Goal: Information Seeking & Learning: Understand process/instructions

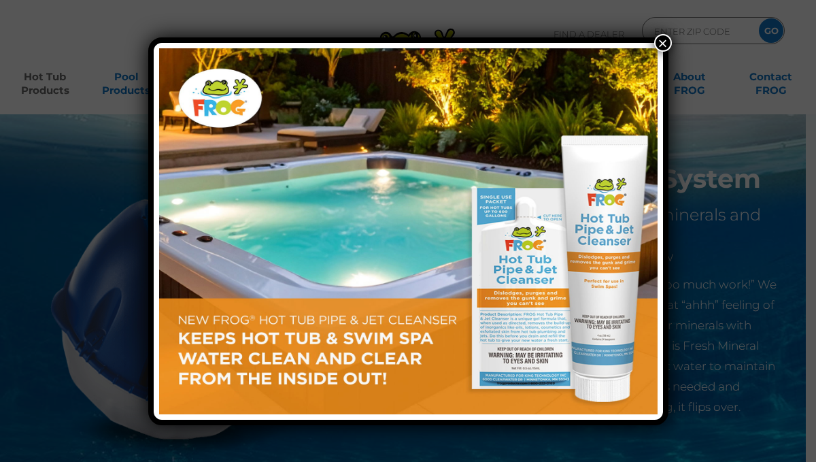
click at [663, 41] on button "×" at bounding box center [663, 43] width 18 height 18
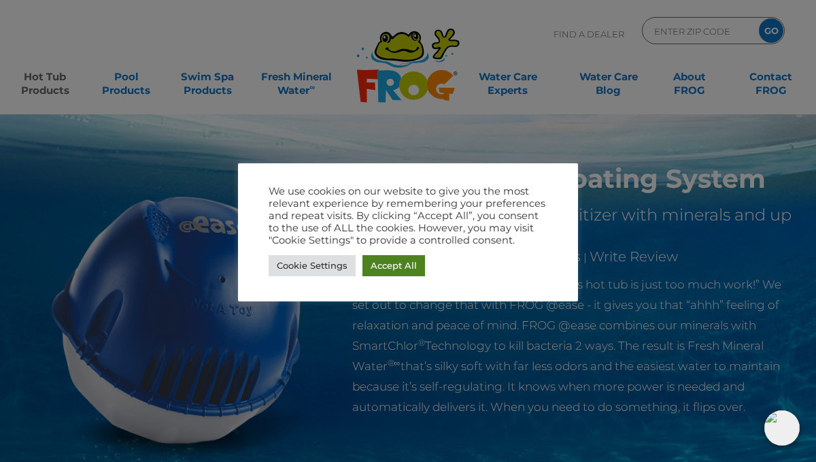
click at [380, 269] on link "Accept All" at bounding box center [394, 265] width 63 height 21
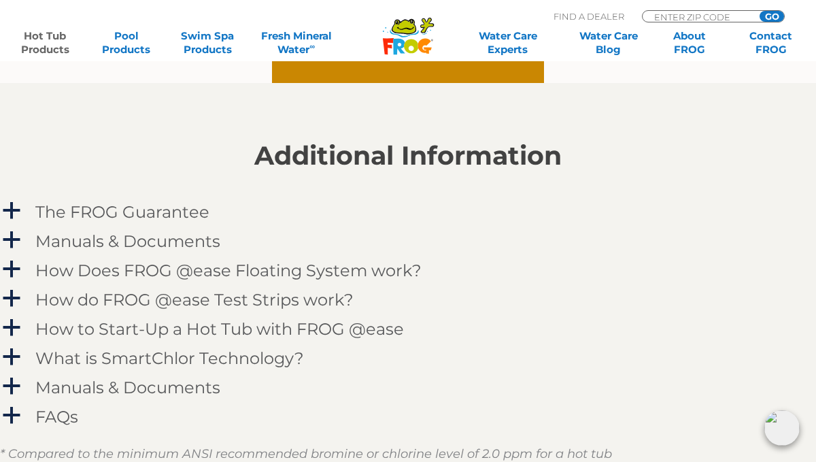
scroll to position [1284, 0]
click at [16, 207] on span "a" at bounding box center [11, 210] width 20 height 20
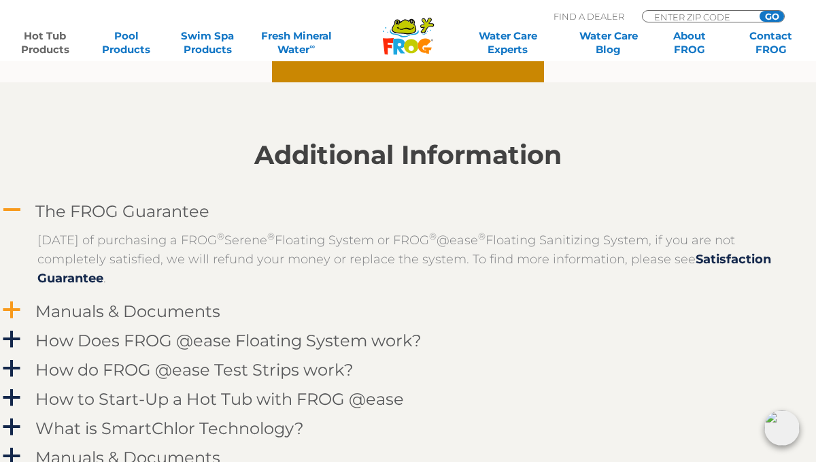
click at [12, 307] on span "a" at bounding box center [11, 310] width 20 height 20
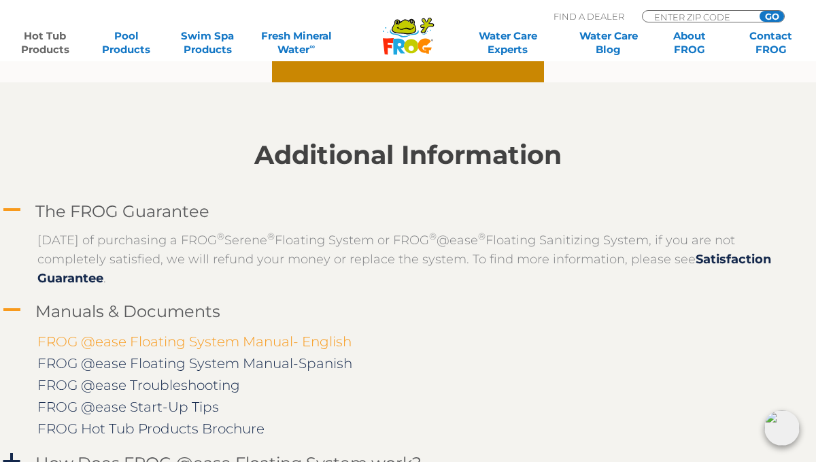
click at [72, 341] on link "FROG @ease Floating System Manual- English" at bounding box center [194, 341] width 314 height 16
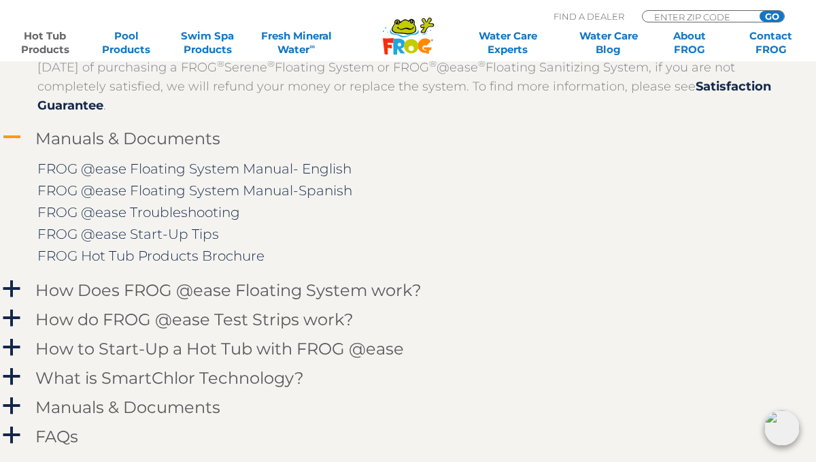
scroll to position [1475, 0]
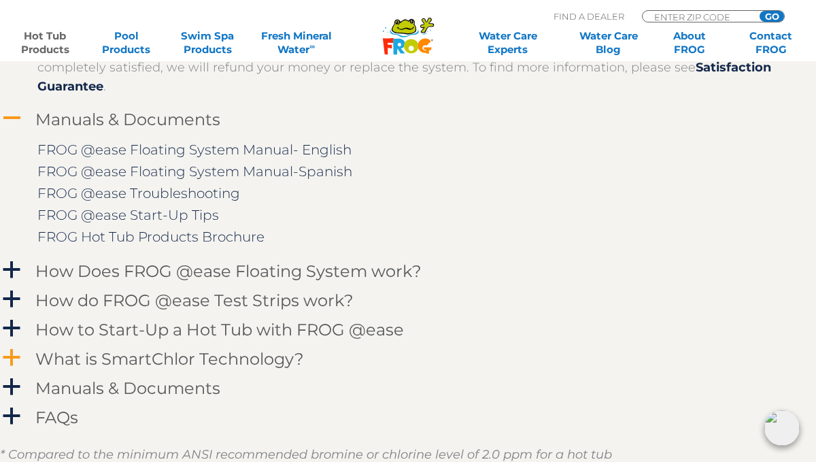
click at [29, 356] on link "a What is SmartChlor Technology?" at bounding box center [408, 358] width 816 height 25
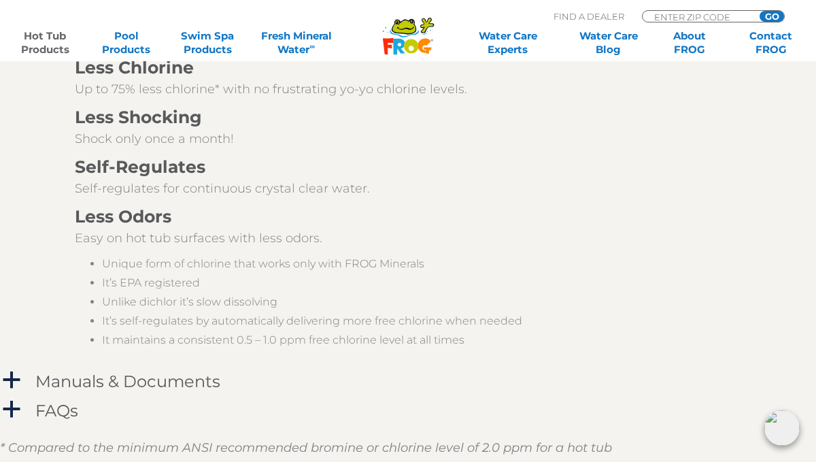
scroll to position [2061, 0]
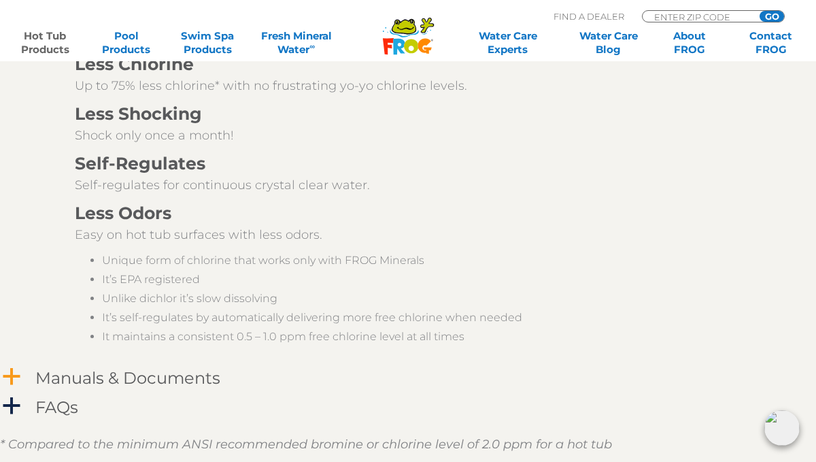
click at [46, 378] on h4 "Manuals & Documents" at bounding box center [127, 378] width 185 height 18
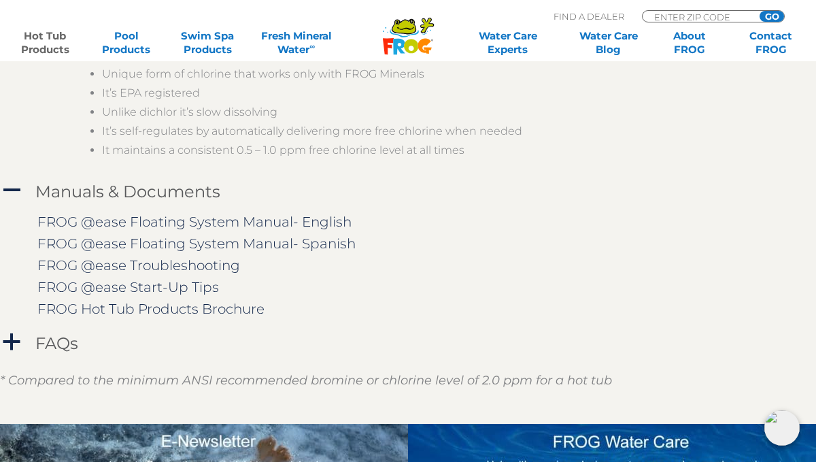
scroll to position [2271, 0]
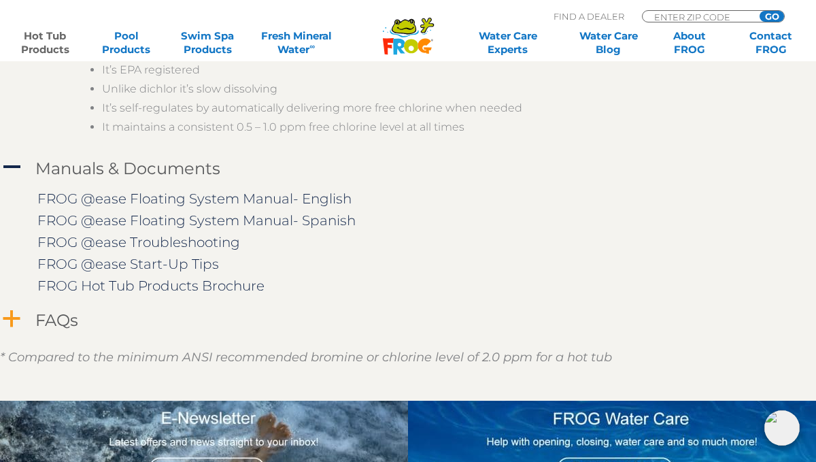
click at [52, 320] on h4 "FAQs" at bounding box center [56, 320] width 43 height 18
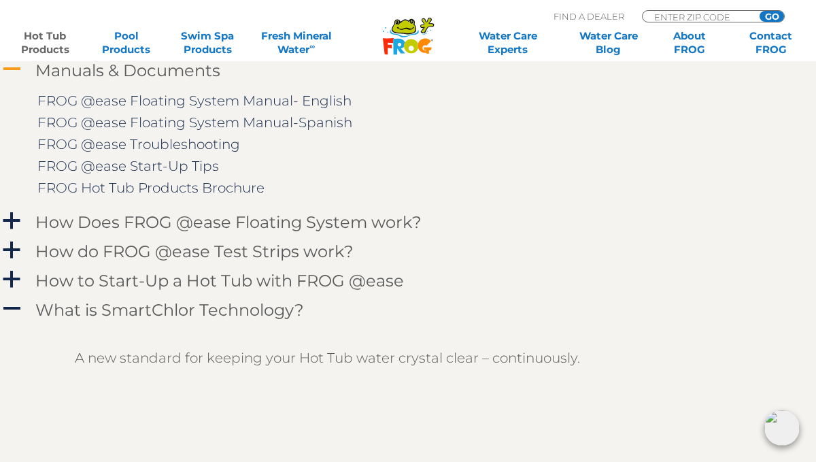
scroll to position [1528, 0]
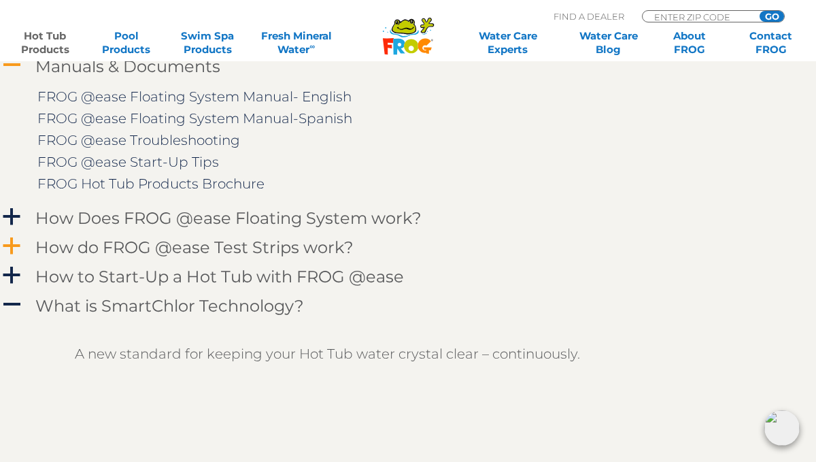
click at [93, 245] on h4 "How do FROG @ease Test Strips work?" at bounding box center [194, 247] width 318 height 18
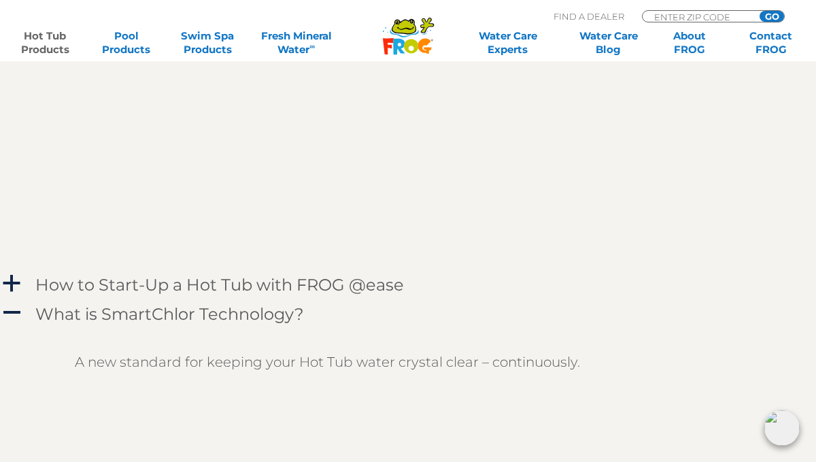
scroll to position [1926, 0]
click at [154, 304] on h4 "What is SmartChlor Technology?" at bounding box center [169, 313] width 269 height 18
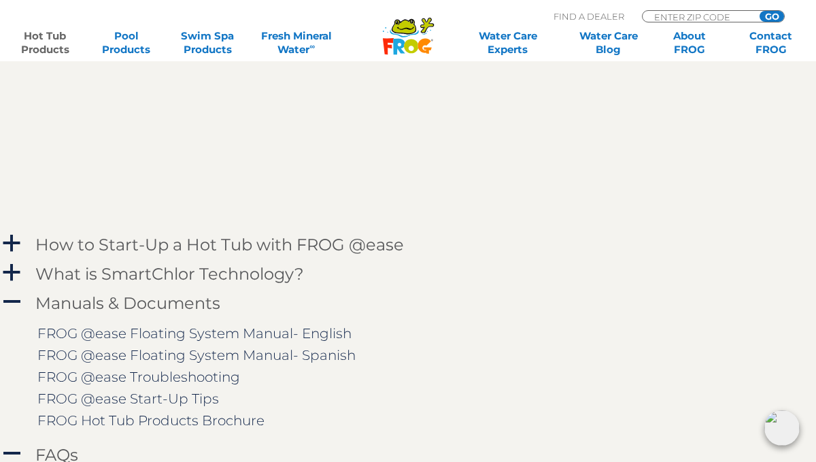
scroll to position [2003, 0]
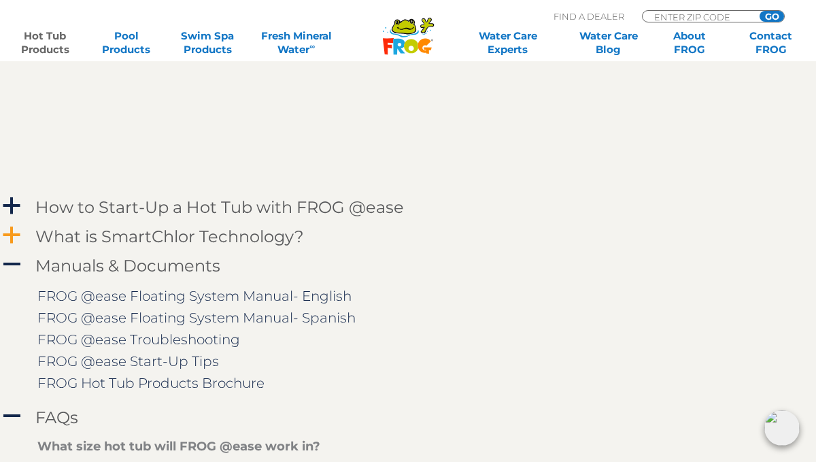
click at [46, 227] on h4 "What is SmartChlor Technology?" at bounding box center [169, 236] width 269 height 18
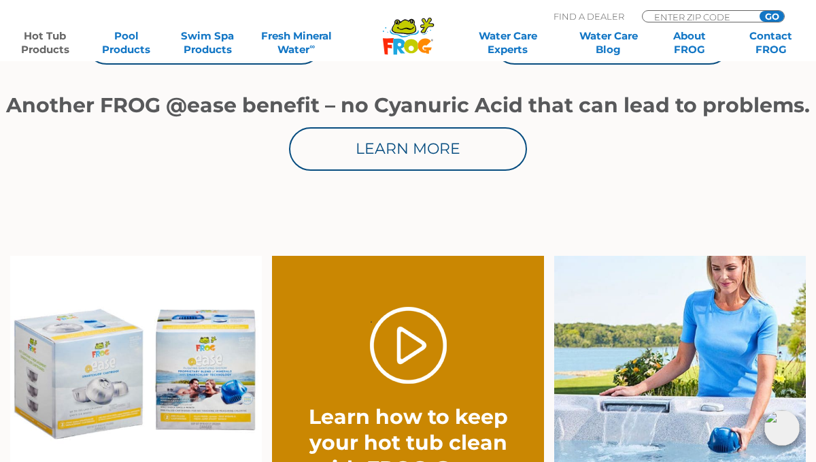
scroll to position [869, 0]
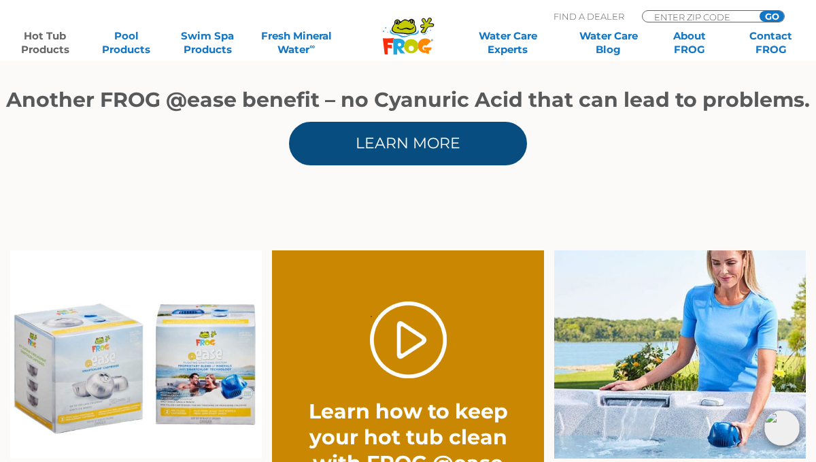
click at [410, 147] on link "Learn More" at bounding box center [408, 144] width 238 height 44
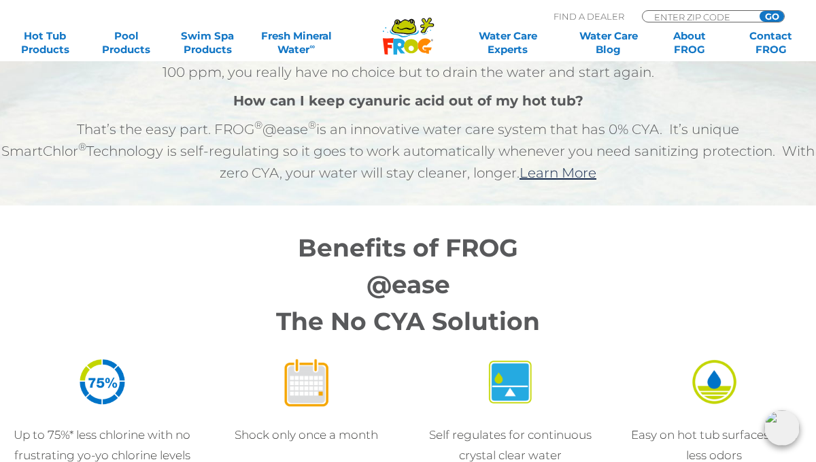
scroll to position [1095, 0]
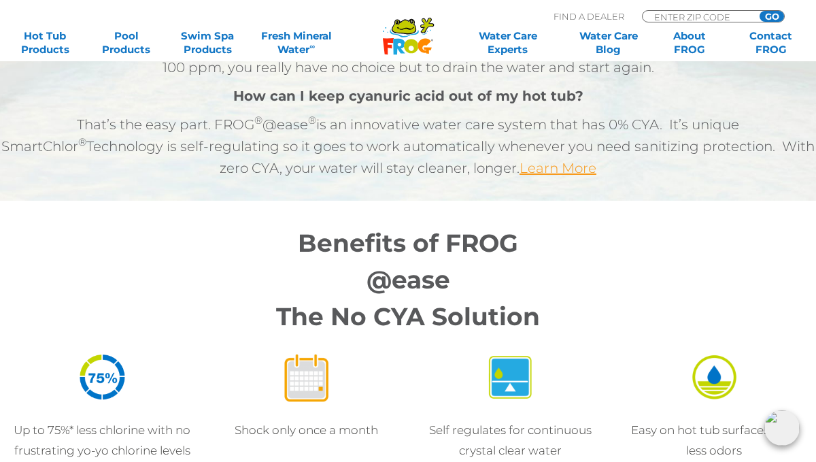
click at [564, 165] on link "Learn More" at bounding box center [558, 168] width 77 height 16
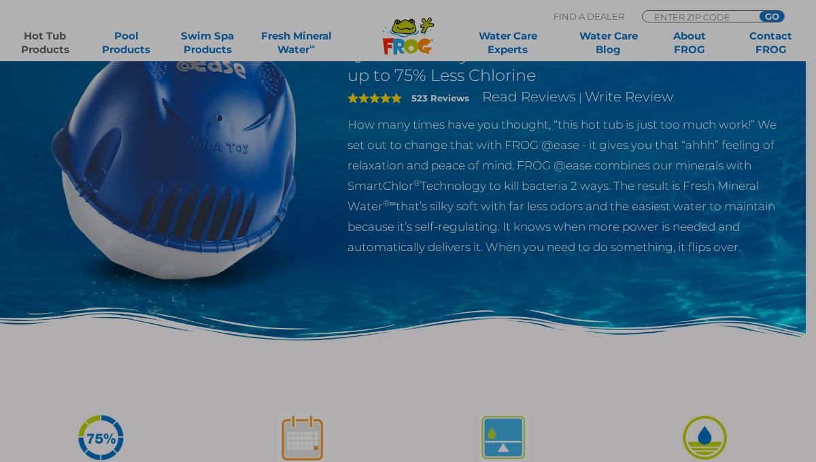
scroll to position [167, 0]
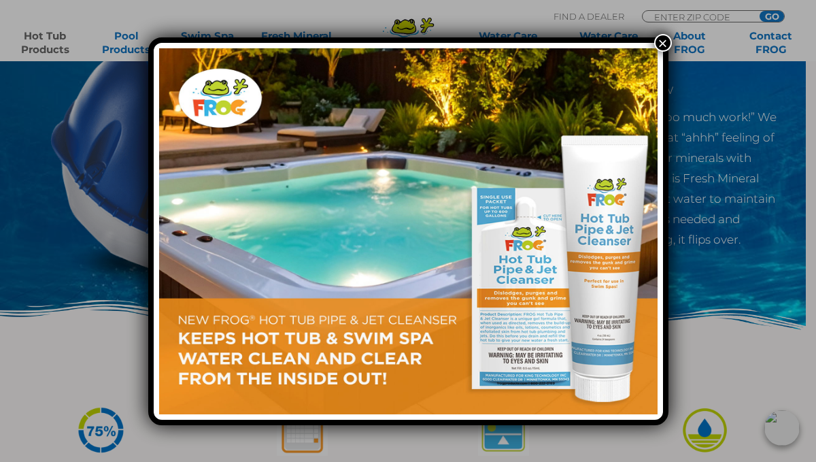
click at [666, 41] on button "×" at bounding box center [663, 43] width 18 height 18
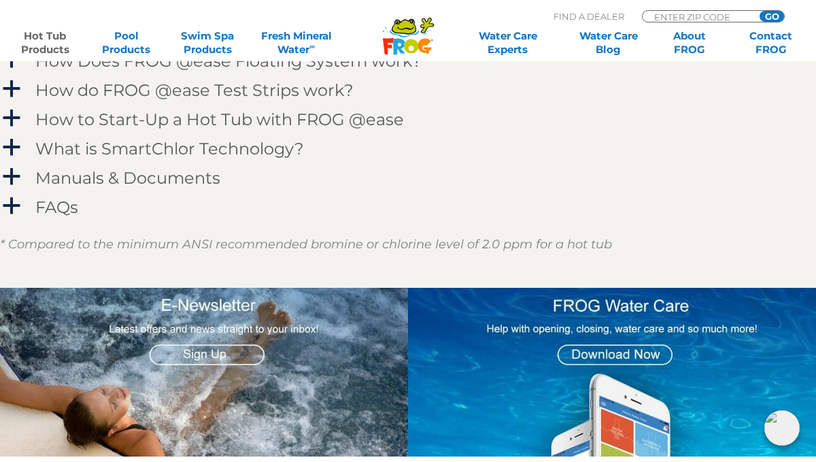
scroll to position [1493, 0]
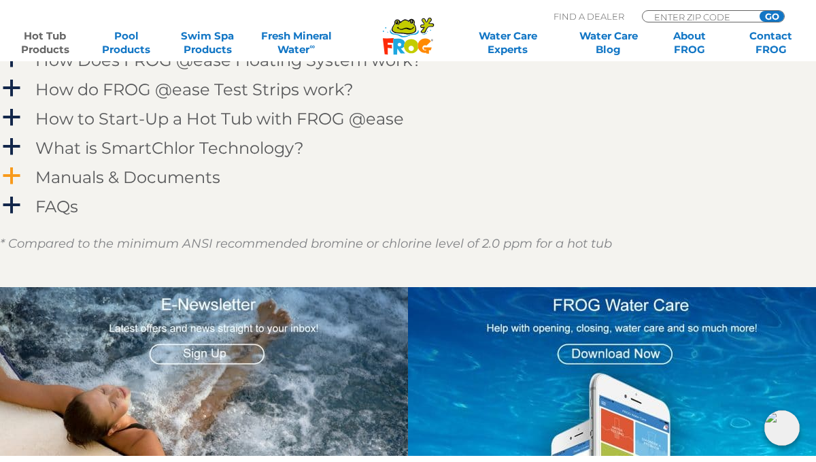
click at [14, 176] on span "a" at bounding box center [11, 176] width 20 height 20
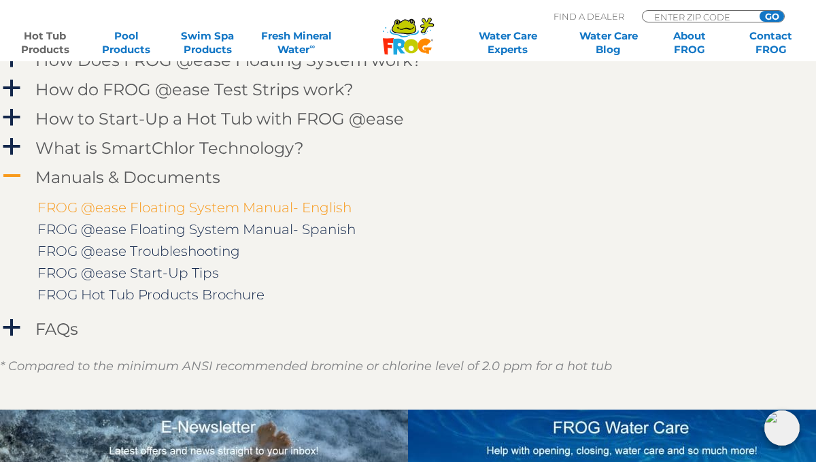
click at [107, 207] on link "FROG @ease Floating System Manual- English" at bounding box center [194, 207] width 314 height 16
